Goal: Download file/media

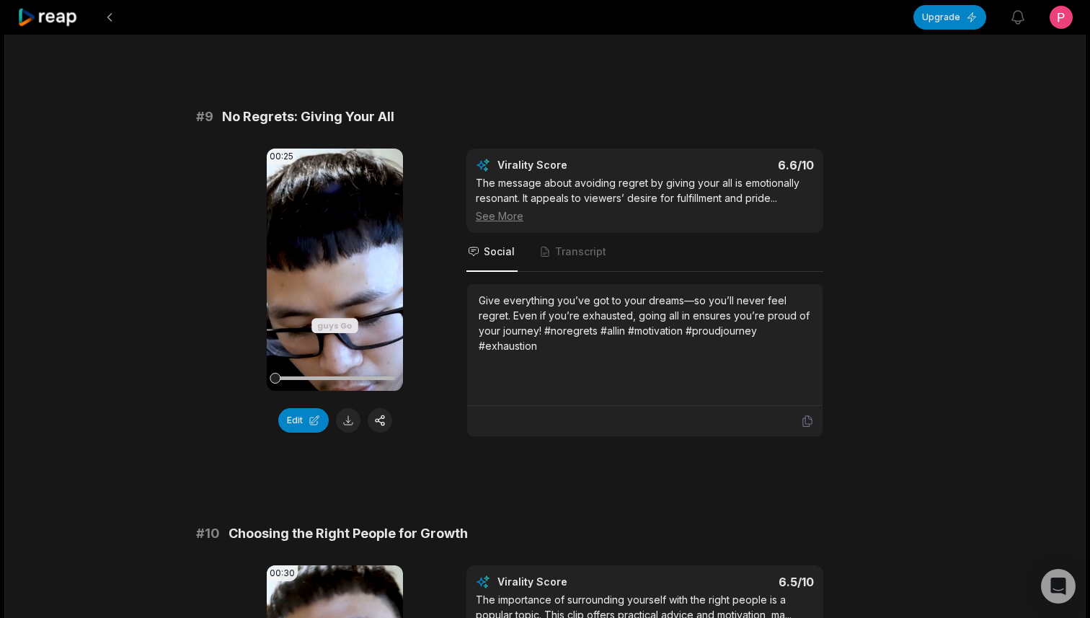
scroll to position [3452, 0]
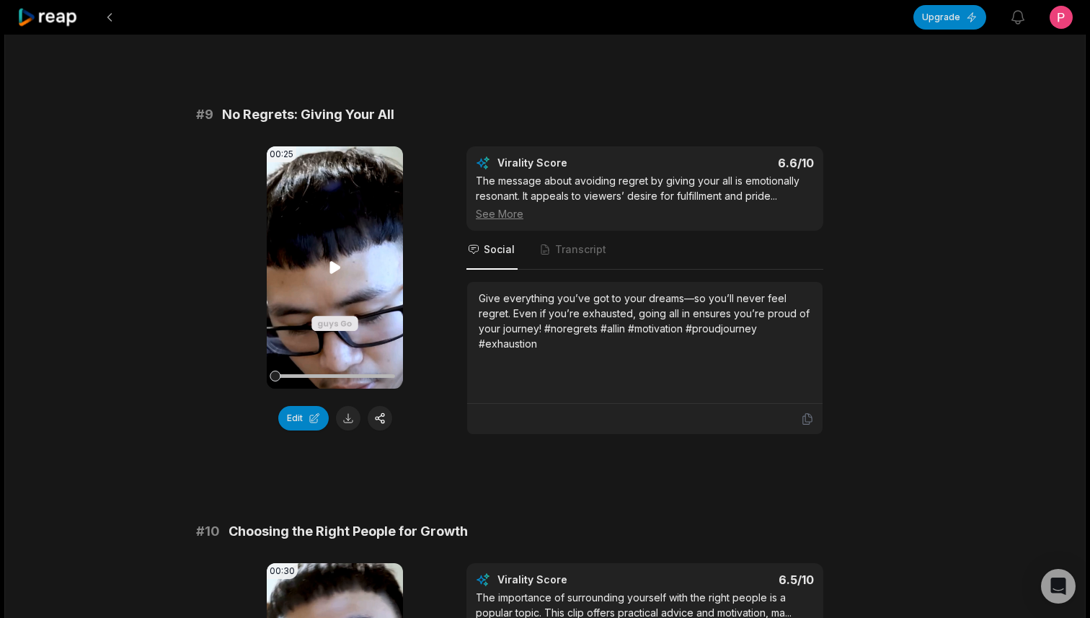
click at [331, 270] on icon at bounding box center [334, 267] width 11 height 12
click at [334, 270] on icon at bounding box center [335, 267] width 17 height 17
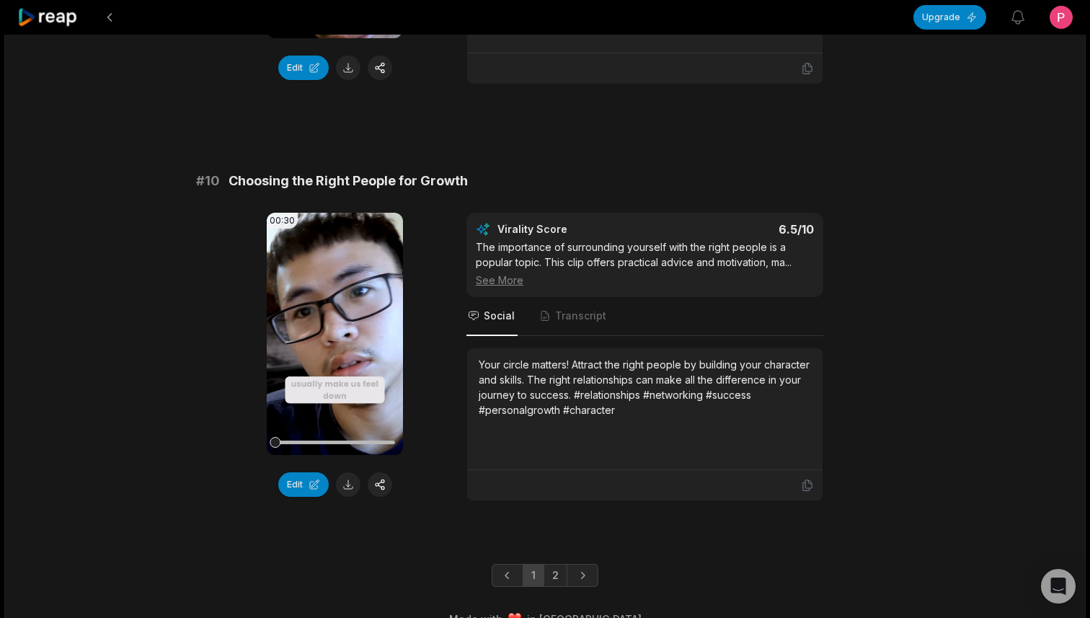
scroll to position [3807, 0]
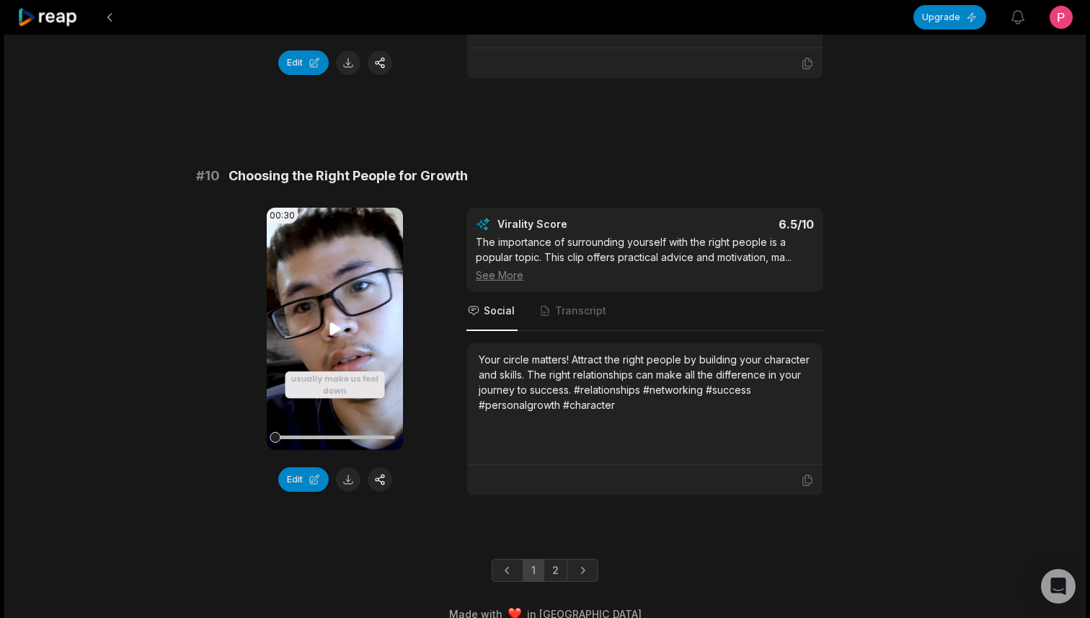
click at [332, 338] on video "Your browser does not support mp4 format." at bounding box center [335, 329] width 136 height 242
click at [335, 329] on icon at bounding box center [334, 328] width 11 height 12
click at [298, 435] on div at bounding box center [299, 437] width 11 height 11
drag, startPoint x: 301, startPoint y: 439, endPoint x: 263, endPoint y: 443, distance: 38.4
click at [263, 443] on div "00:30 Your browser does not support mp4 format. Edit Virality Score 6.5 /10 The…" at bounding box center [545, 352] width 698 height 288
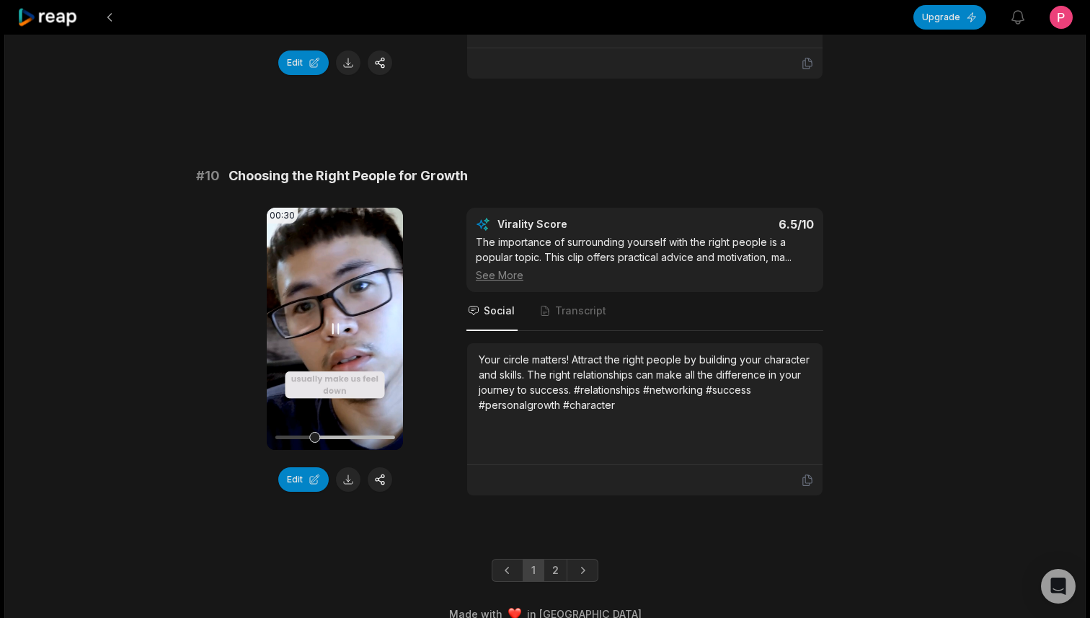
click at [319, 350] on video "Your browser does not support mp4 format." at bounding box center [335, 329] width 136 height 242
click at [333, 329] on icon at bounding box center [334, 328] width 11 height 12
click at [343, 482] on button at bounding box center [348, 479] width 25 height 25
click at [549, 377] on div "Your circle matters! Attract the right people by building your character and sk…" at bounding box center [645, 382] width 332 height 61
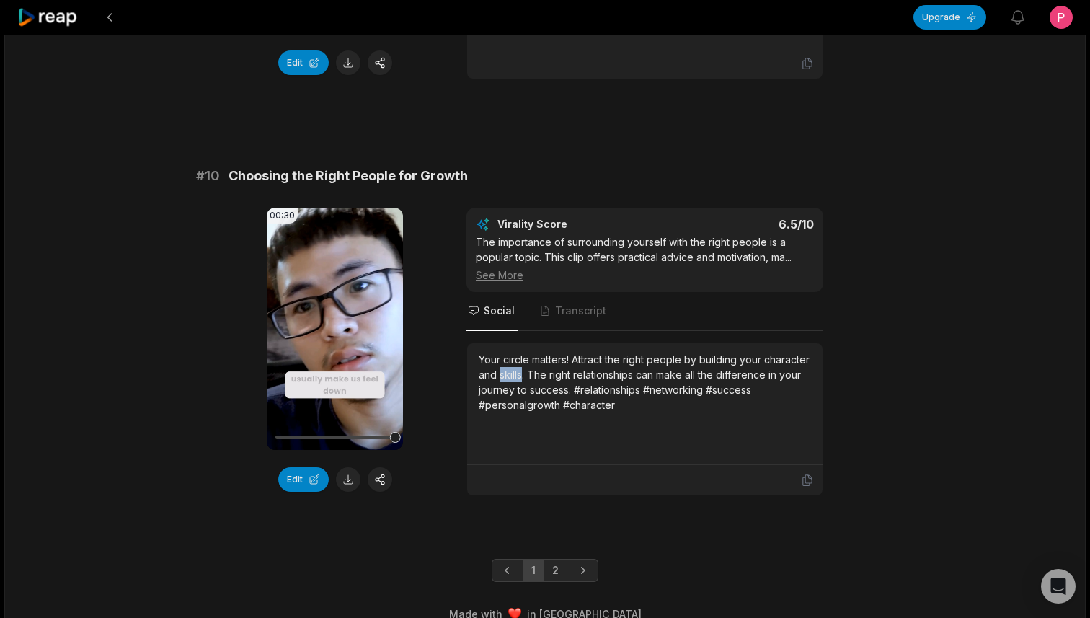
click at [549, 377] on div "Your circle matters! Attract the right people by building your character and sk…" at bounding box center [645, 382] width 332 height 61
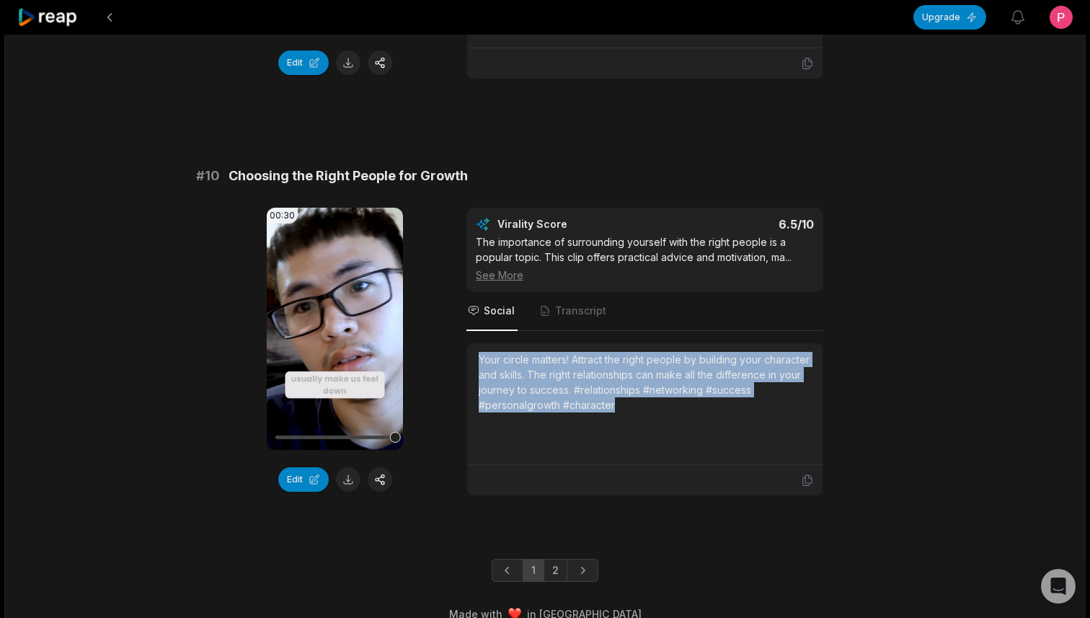
copy div "Your circle matters! Attract the right people by building your character and sk…"
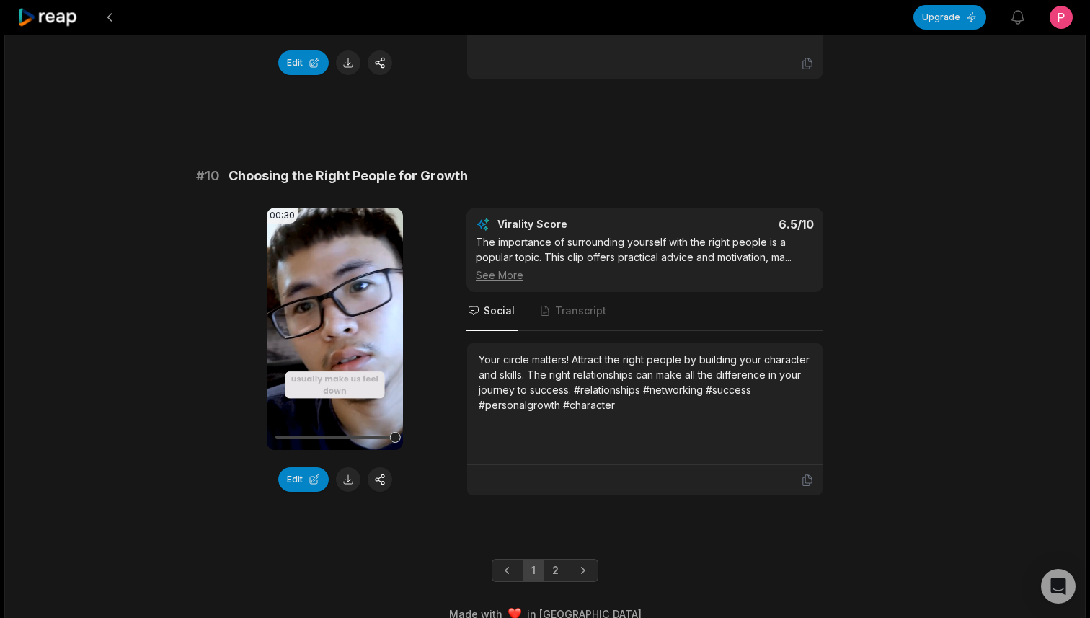
click at [579, 371] on div "Your circle matters! Attract the right people by building your character and sk…" at bounding box center [645, 382] width 332 height 61
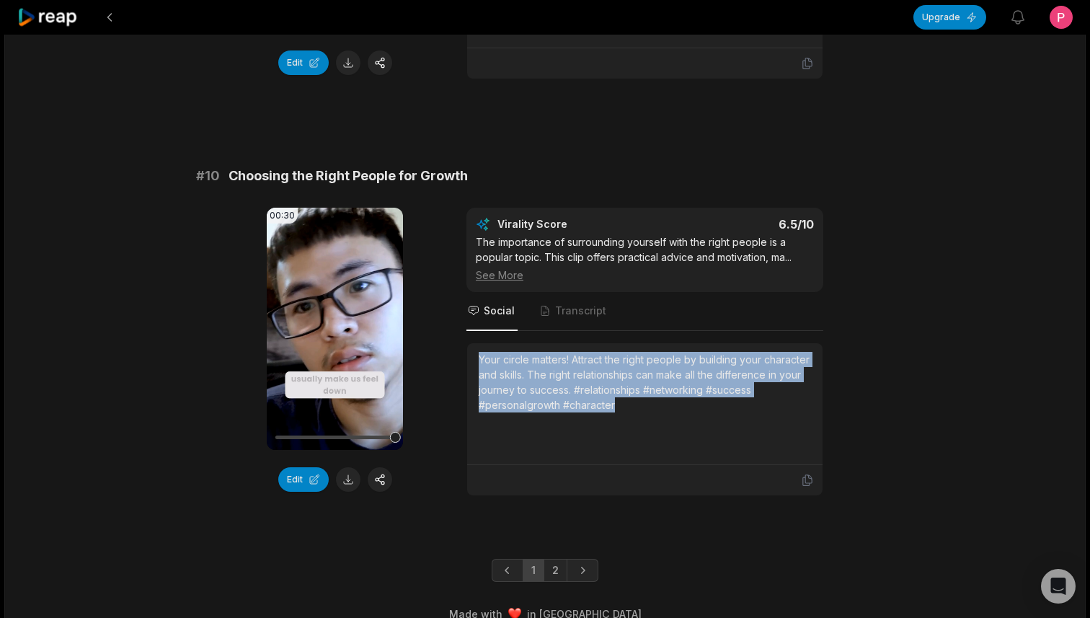
copy div "Your circle matters! Attract the right people by building your character and sk…"
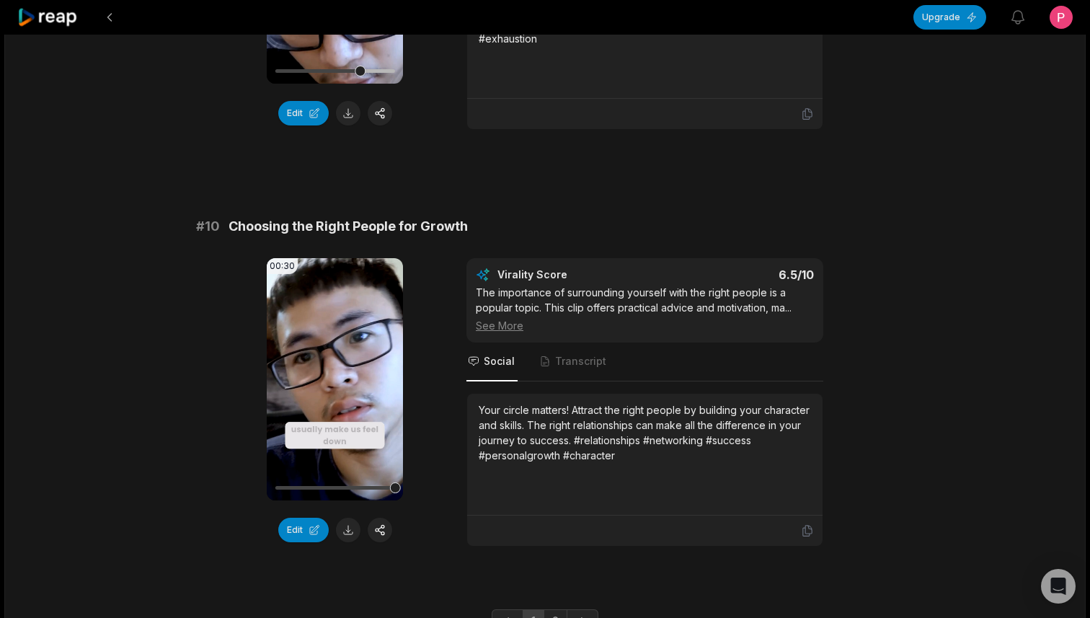
scroll to position [3829, 0]
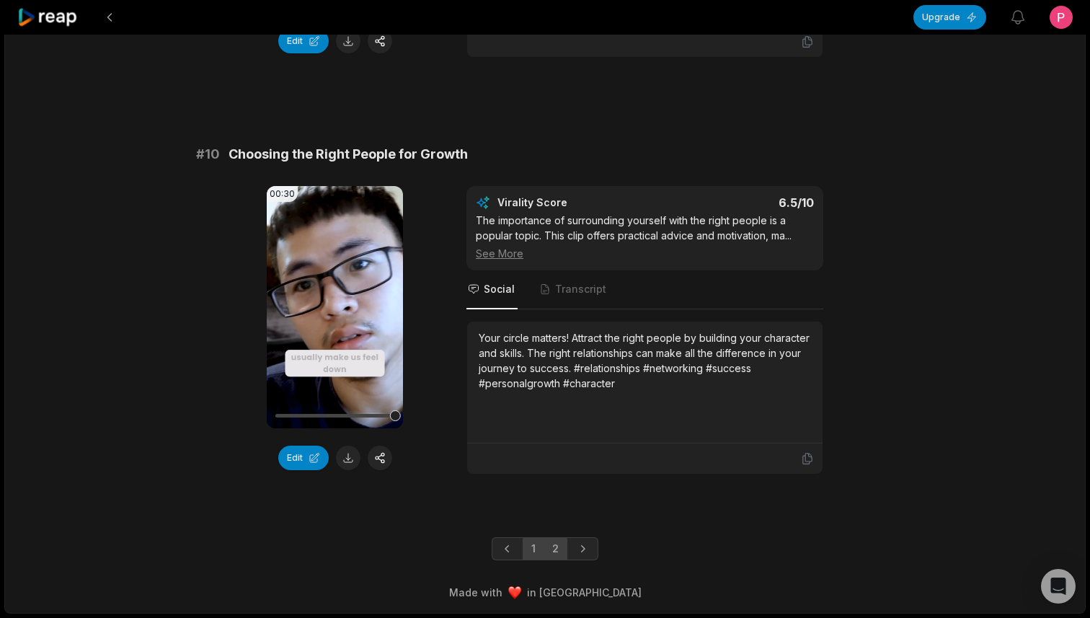
click at [552, 546] on link "2" at bounding box center [555, 548] width 24 height 23
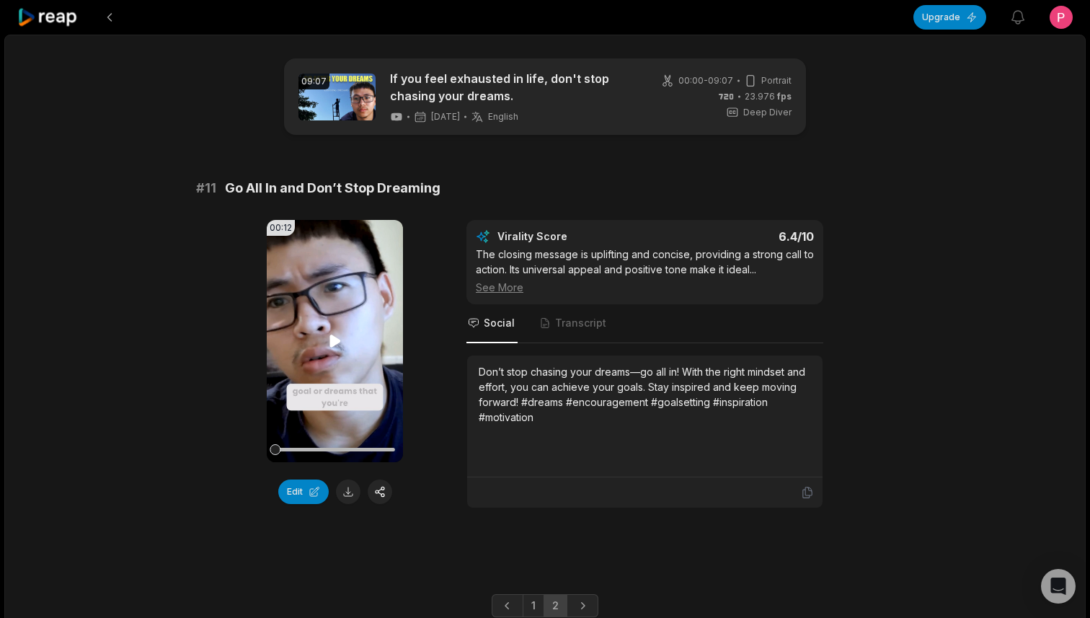
click at [345, 343] on video "Your browser does not support mp4 format." at bounding box center [335, 341] width 136 height 242
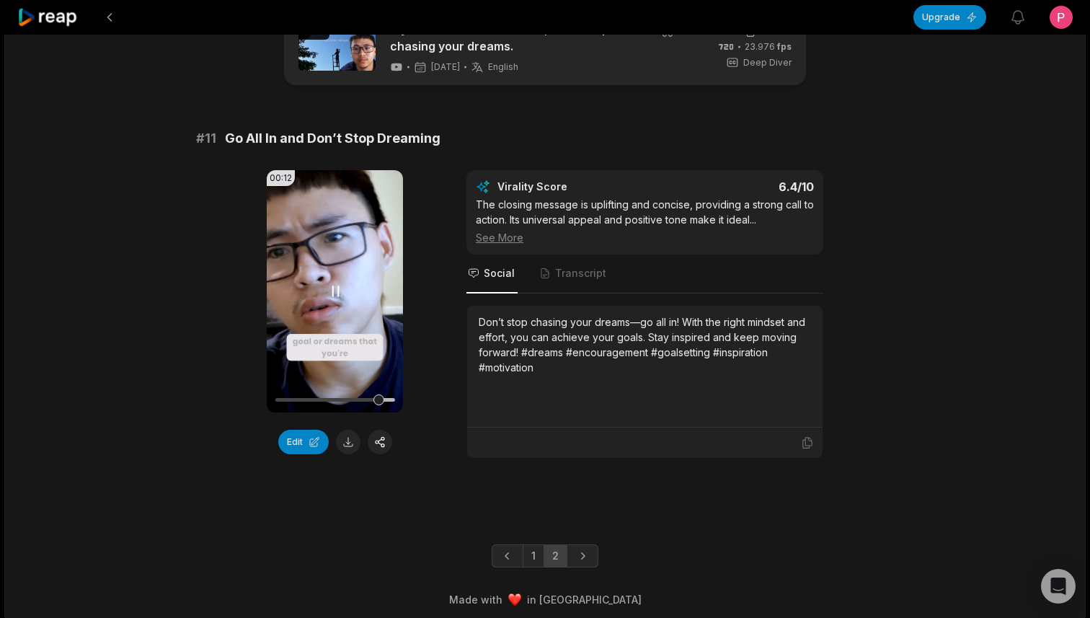
scroll to position [50, 0]
click at [582, 554] on icon "Next page" at bounding box center [582, 555] width 14 height 14
click at [527, 555] on link "1" at bounding box center [534, 554] width 22 height 23
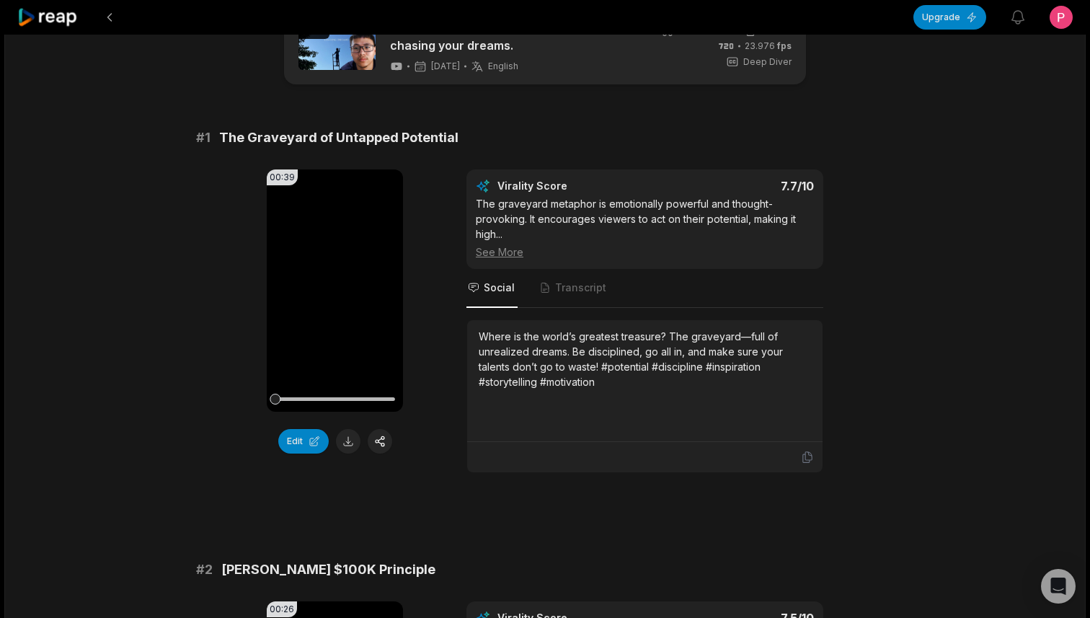
scroll to position [0, 0]
